Goal: Task Accomplishment & Management: Manage account settings

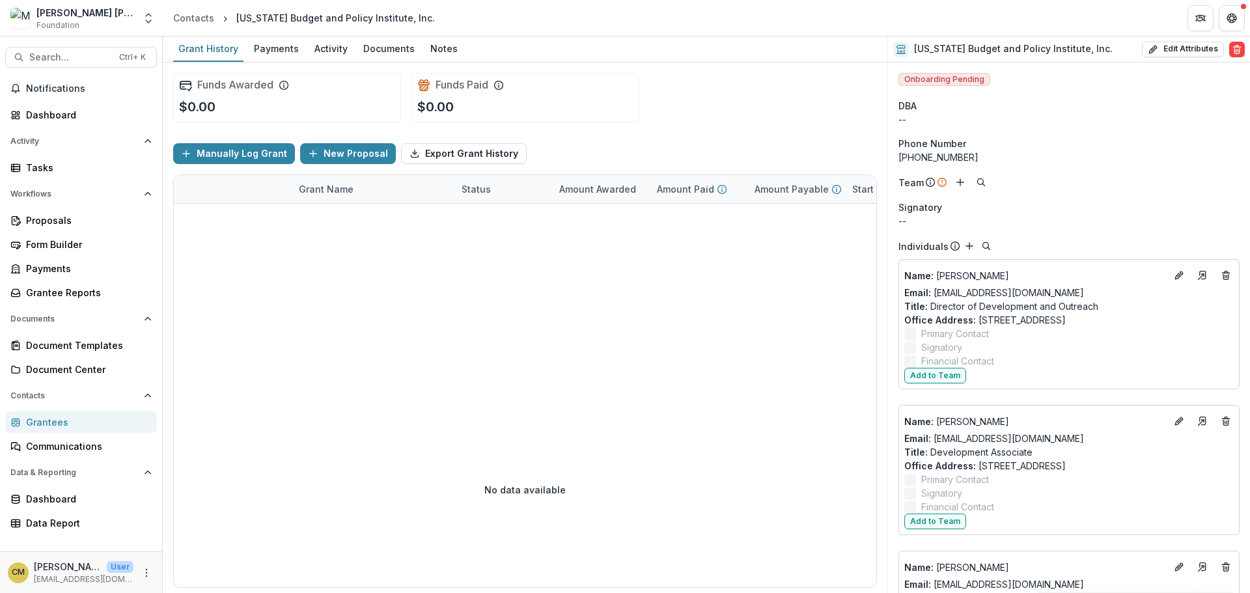
click at [57, 23] on span "Foundation" at bounding box center [57, 26] width 43 height 12
click at [149, 17] on icon "Open entity switcher" at bounding box center [148, 18] width 13 height 13
click at [149, 21] on icon "Open entity switcher" at bounding box center [148, 18] width 13 height 13
click at [149, 20] on icon "Open entity switcher" at bounding box center [148, 18] width 13 height 13
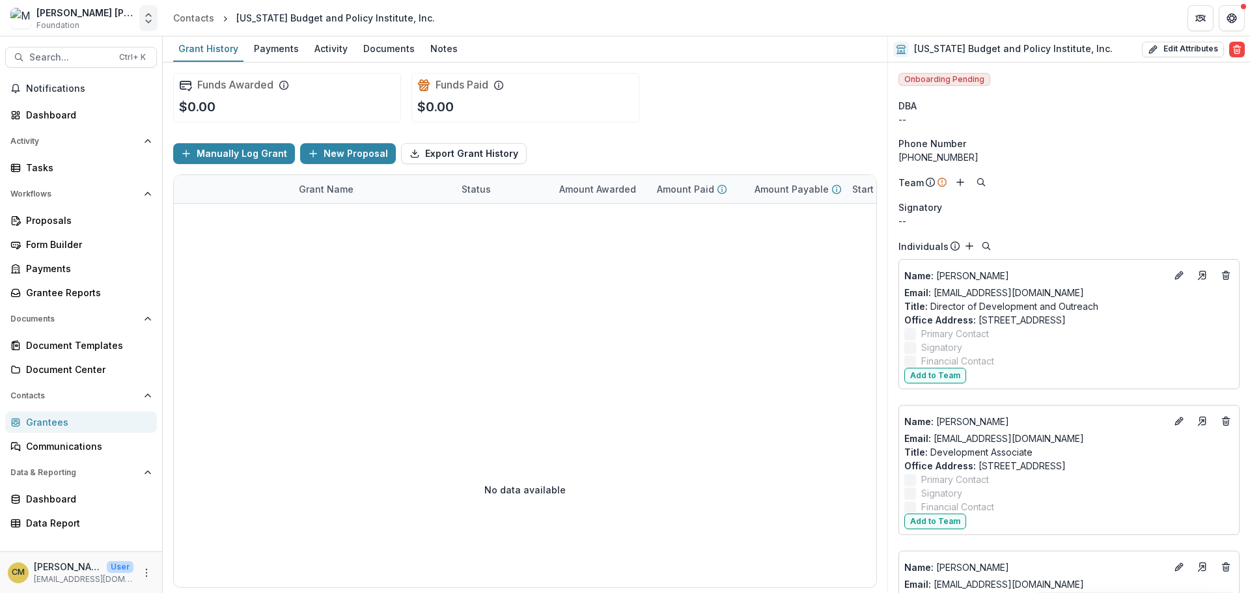
click at [149, 20] on icon "Open entity switcher" at bounding box center [148, 18] width 13 height 13
click at [146, 23] on icon "Open entity switcher" at bounding box center [148, 18] width 13 height 13
click at [150, 18] on icon "Open entity switcher" at bounding box center [148, 18] width 13 height 13
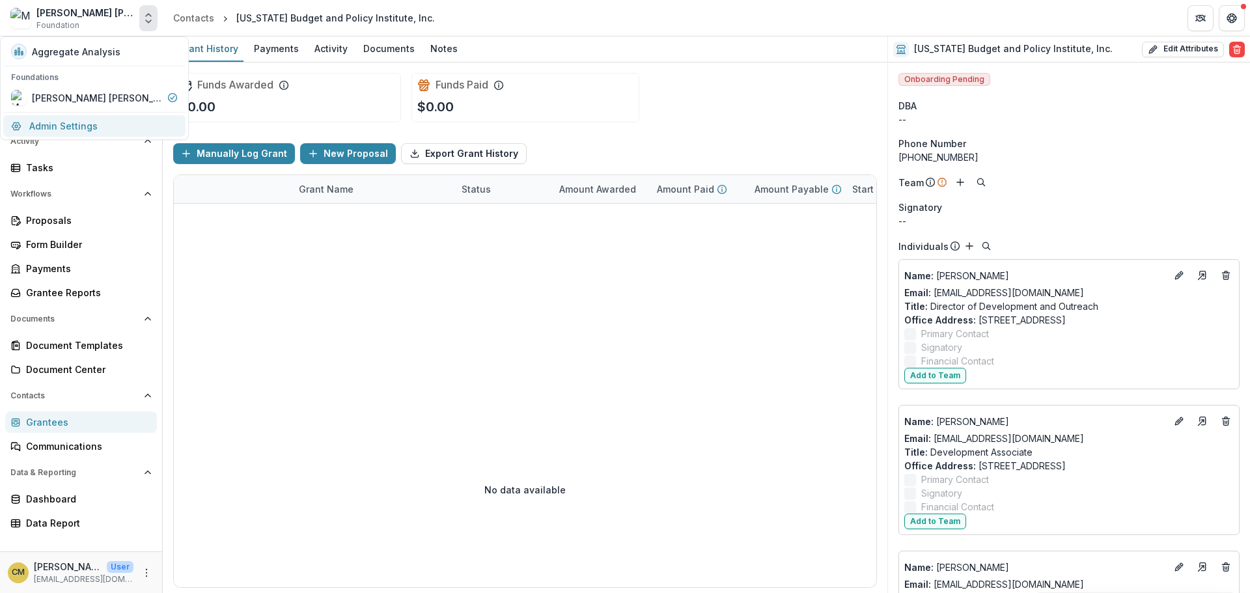
click at [81, 128] on link "Admin Settings" at bounding box center [94, 125] width 182 height 21
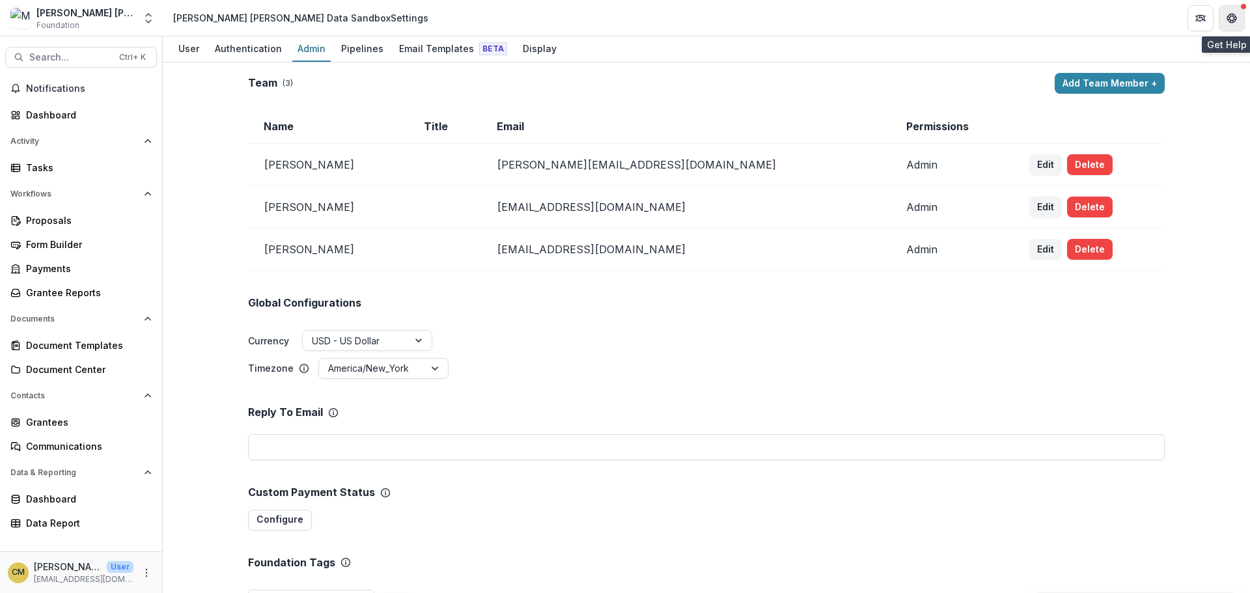
click at [1235, 13] on icon "Get Help" at bounding box center [1232, 18] width 10 height 10
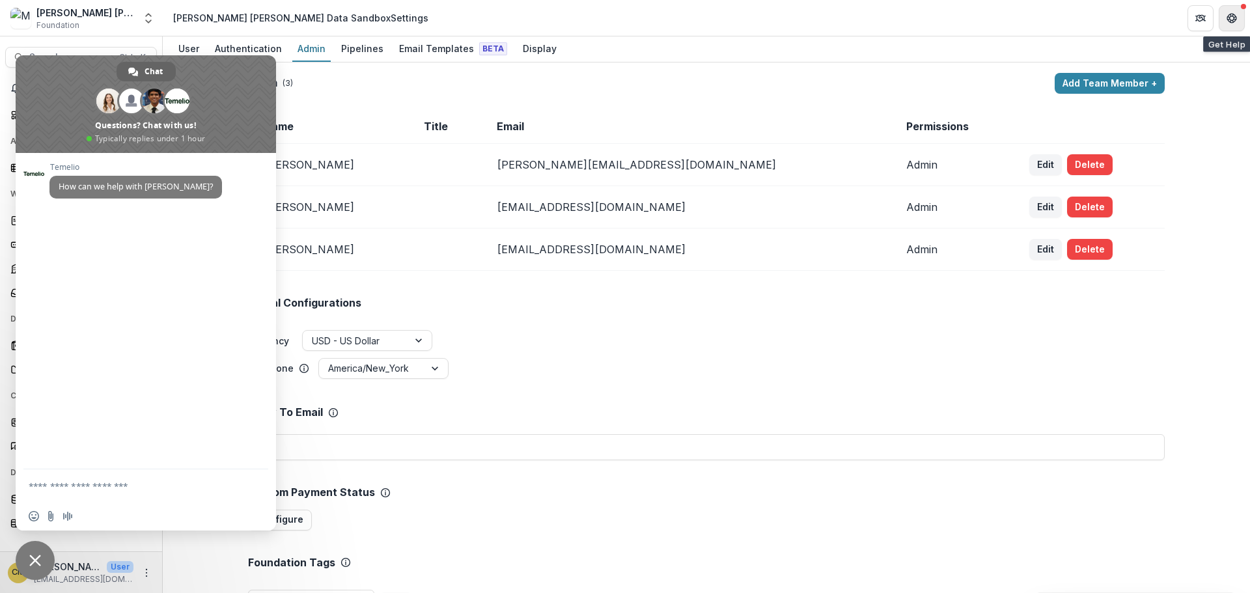
click at [1236, 17] on icon "Get Help" at bounding box center [1232, 18] width 10 height 10
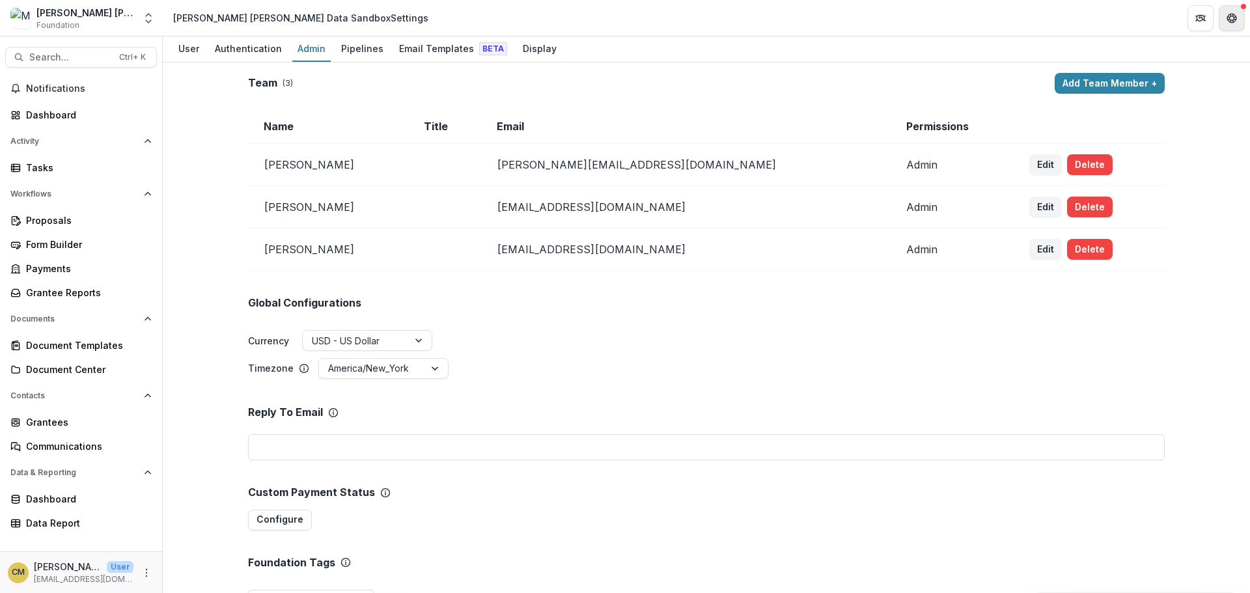
click at [1236, 17] on icon "Get Help" at bounding box center [1232, 18] width 10 height 10
